Goal: Obtain resource: Obtain resource

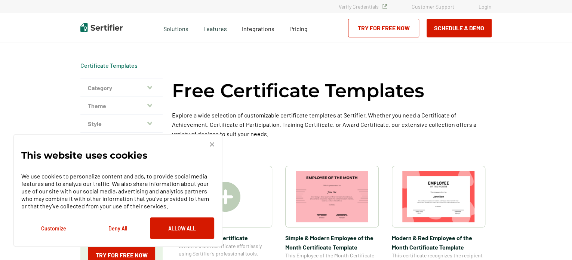
click at [213, 144] on img at bounding box center [212, 144] width 4 height 4
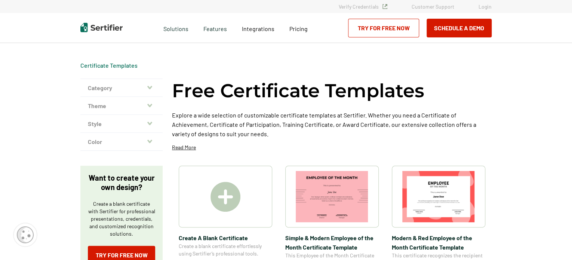
click at [232, 205] on img at bounding box center [225, 197] width 30 height 30
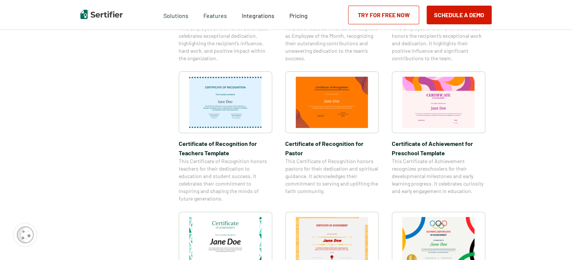
scroll to position [360, 0]
click at [223, 231] on img at bounding box center [225, 241] width 73 height 51
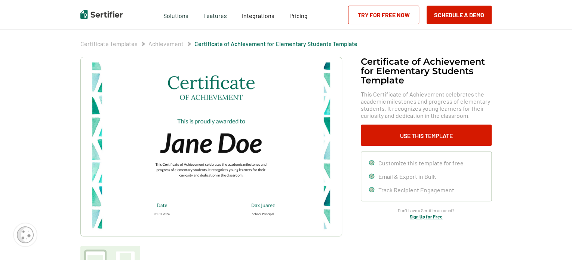
scroll to position [22, 0]
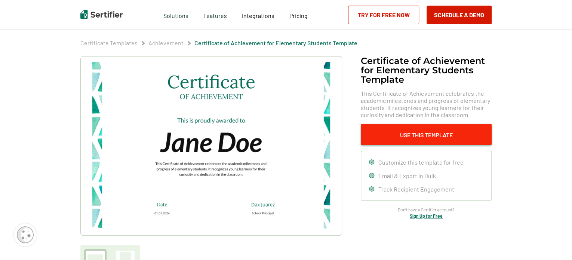
click at [419, 133] on button "Use This Template" at bounding box center [426, 134] width 131 height 21
